Goal: Check status: Check status

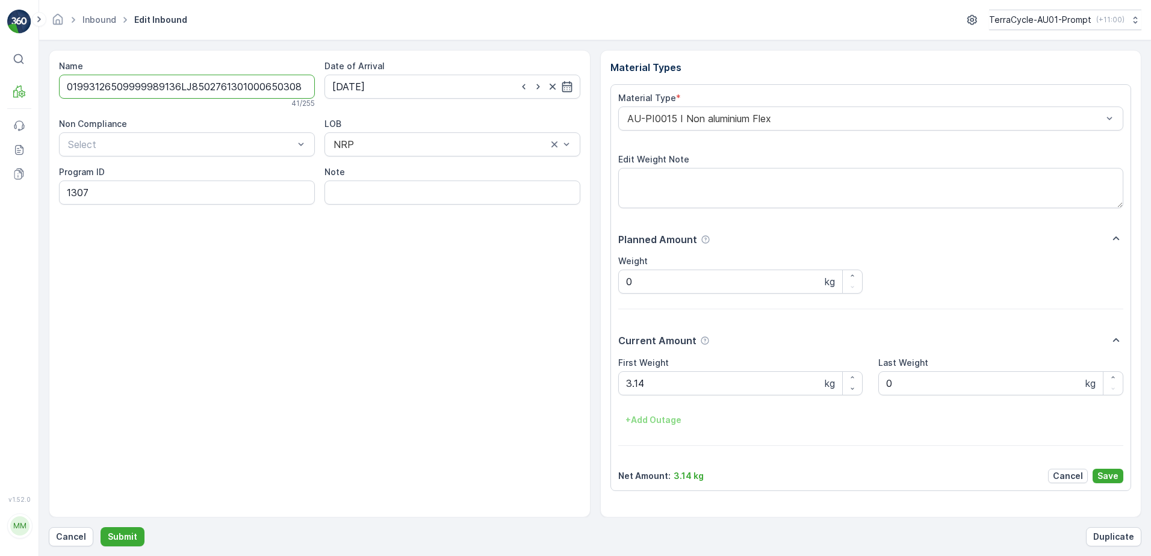
click at [98, 90] on input "01993126509999989136LJ8502761301000650308" at bounding box center [187, 87] width 256 height 24
click at [78, 495] on div "Name 01993126509999989136LJ8502761301000650308 41 / 255 Date of Arrival [DATE] …" at bounding box center [320, 284] width 542 height 468
click at [1113, 533] on p "Duplicate" at bounding box center [1113, 537] width 41 height 12
click at [308, 87] on input "01993126509999989136LJ8502761301000650308" at bounding box center [187, 87] width 256 height 24
drag, startPoint x: 305, startPoint y: 88, endPoint x: 64, endPoint y: 84, distance: 240.9
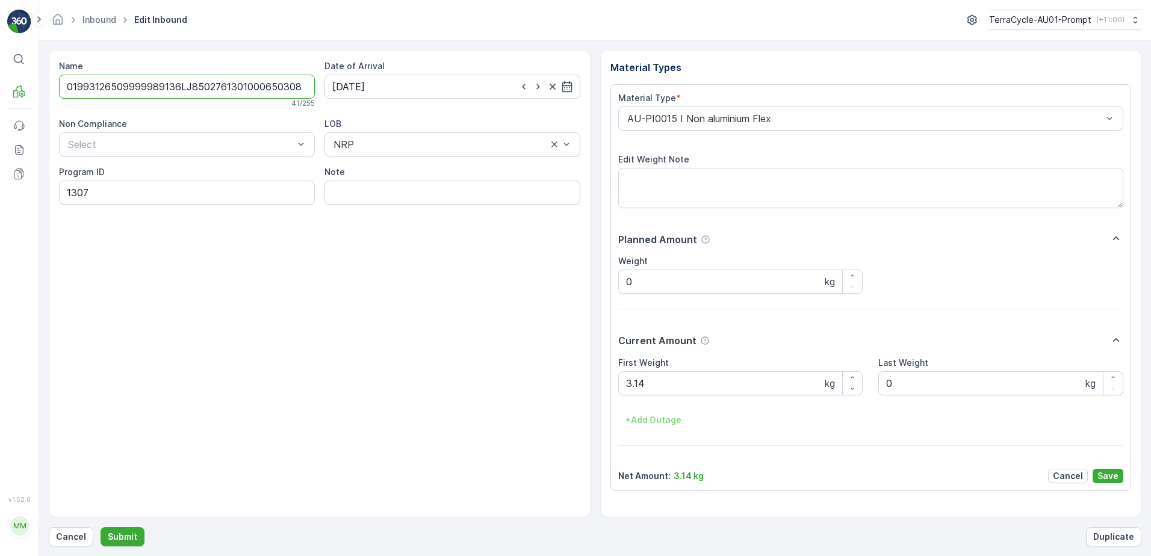
click at [64, 84] on input "01993126509999989136LJ8502761301000650308" at bounding box center [187, 87] width 256 height 24
click at [62, 106] on p "Inbound" at bounding box center [60, 108] width 33 height 12
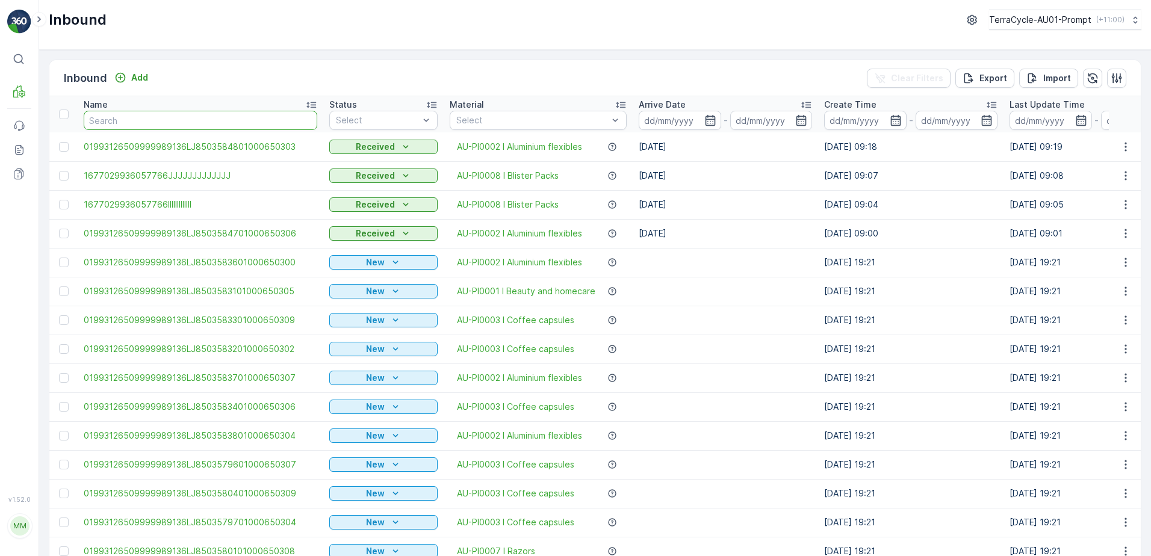
click at [143, 122] on input "text" at bounding box center [201, 120] width 234 height 19
paste input "01993126509999989136LJ8502761301000650308"
type input "01993126509999989136LJ8502761301000650308"
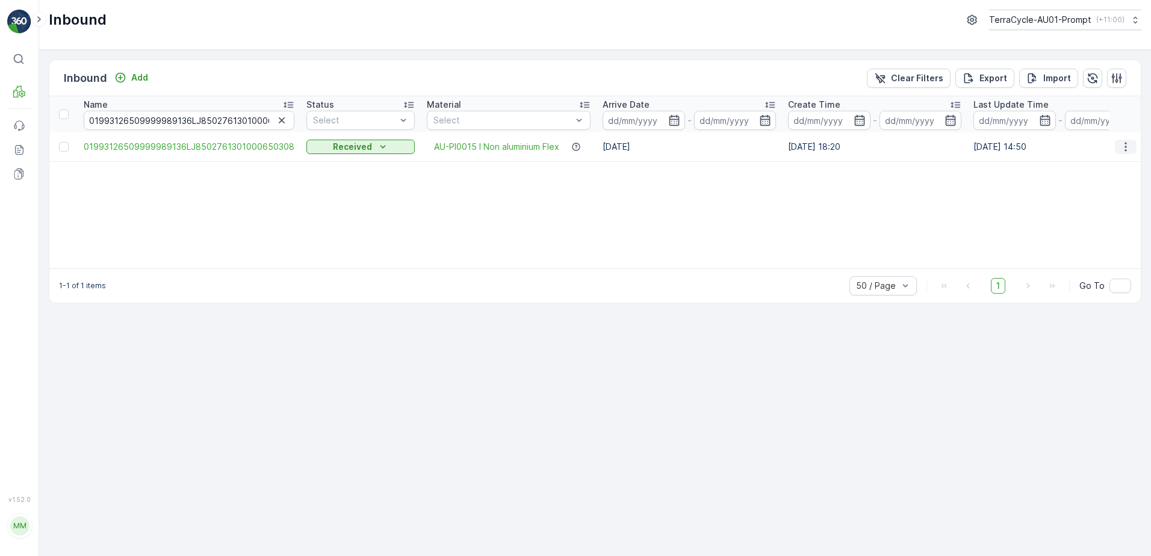
click at [1120, 147] on icon "button" at bounding box center [1126, 147] width 12 height 12
click at [1109, 163] on span "See More Details" at bounding box center [1096, 165] width 70 height 12
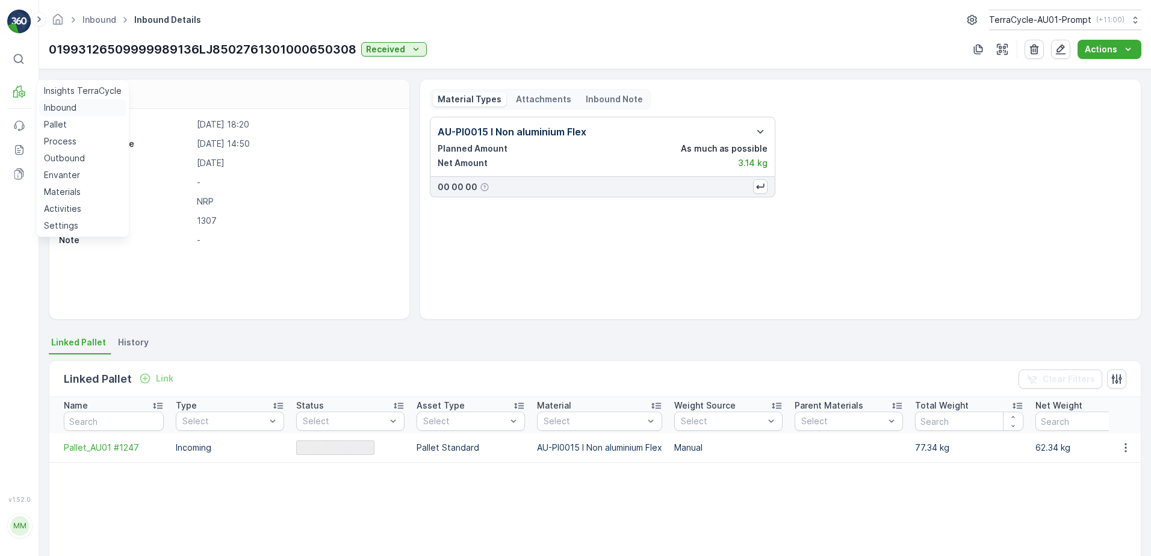
click at [60, 113] on p "Inbound" at bounding box center [60, 108] width 33 height 12
